Goal: Task Accomplishment & Management: Manage account settings

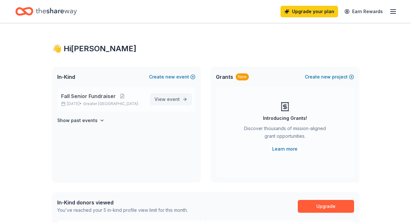
click at [174, 99] on span "event" at bounding box center [173, 98] width 13 height 5
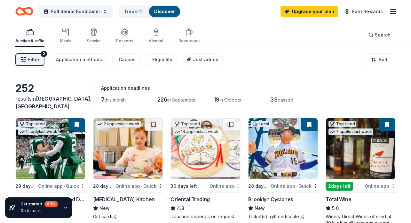
click at [285, 141] on img at bounding box center [283, 148] width 69 height 61
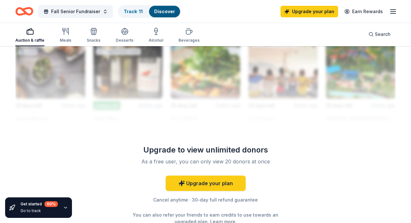
scroll to position [604, 0]
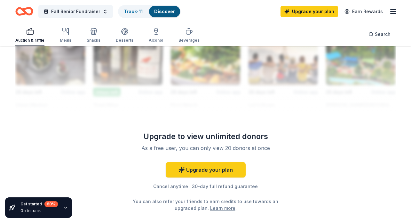
click at [37, 207] on div "Get started 60 % Go to track" at bounding box center [38, 207] width 37 height 13
click at [48, 204] on div "60 %" at bounding box center [51, 204] width 13 height 6
click at [63, 208] on icon "button" at bounding box center [65, 207] width 5 height 5
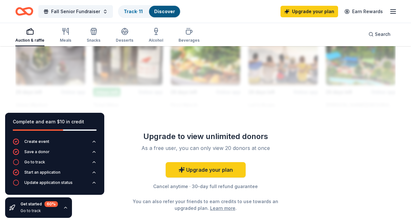
click at [67, 119] on div "Complete and earn $10 in credit" at bounding box center [55, 122] width 84 height 8
click at [57, 123] on div "Complete and earn $10 in credit" at bounding box center [55, 122] width 84 height 8
click at [61, 164] on button "Go to track" at bounding box center [55, 164] width 84 height 10
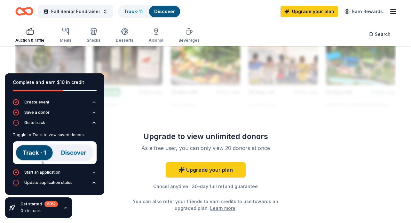
click at [77, 152] on img at bounding box center [55, 152] width 84 height 23
click at [42, 151] on img at bounding box center [55, 152] width 84 height 23
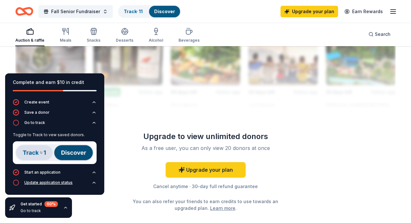
click at [68, 183] on div "Update application status" at bounding box center [48, 182] width 48 height 5
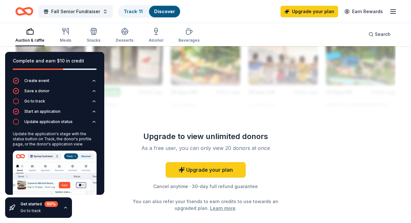
click at [395, 9] on icon "button" at bounding box center [394, 12] width 8 height 8
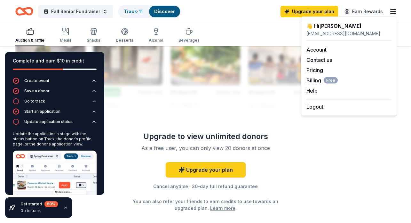
click at [318, 45] on div "Account Contact us Pricing Billing Free Help Earn rewards" at bounding box center [349, 70] width 85 height 59
click at [318, 49] on link "Account" at bounding box center [317, 49] width 20 height 6
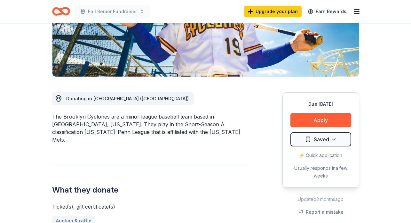
scroll to position [127, 0]
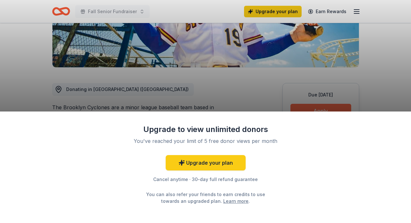
click at [331, 111] on div "Upgrade to view unlimited donors You've reached your limit of 5 free donor view…" at bounding box center [205, 111] width 411 height 223
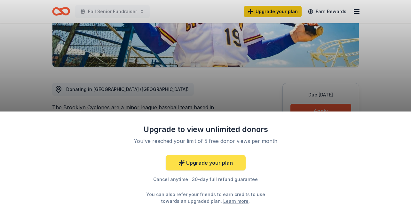
click at [226, 160] on link "Upgrade your plan" at bounding box center [206, 162] width 80 height 15
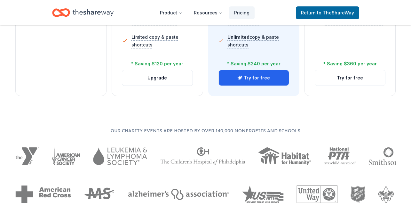
scroll to position [267, 0]
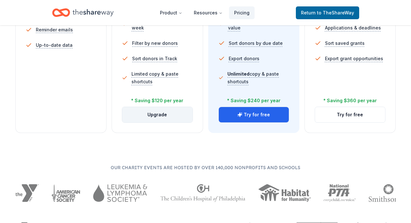
click at [164, 118] on button "Upgrade" at bounding box center [157, 114] width 70 height 15
